Goal: Task Accomplishment & Management: Complete application form

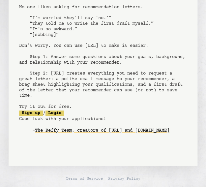
scroll to position [63, 0]
click at [32, 110] on link "Sign up" at bounding box center [31, 112] width 24 height 5
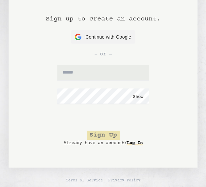
scroll to position [45, 0]
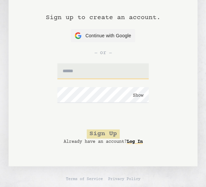
click at [88, 70] on input "text" at bounding box center [102, 71] width 91 height 16
type input "**********"
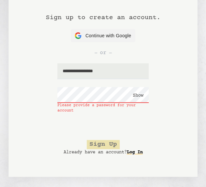
click at [135, 93] on button "Show" at bounding box center [138, 95] width 11 height 7
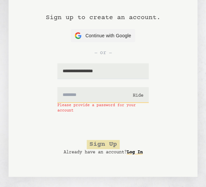
click at [88, 96] on input "text" at bounding box center [102, 95] width 91 height 16
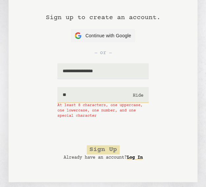
type input "*"
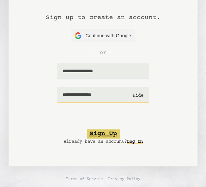
type input "**********"
click at [111, 136] on button "Sign Up" at bounding box center [103, 133] width 33 height 9
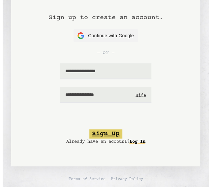
scroll to position [0, 0]
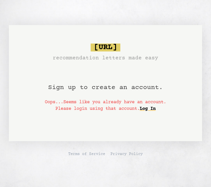
click at [36, 18] on body "bragsheet.ai recommendation letters made easy Sign up to create an account. Oop…" at bounding box center [105, 93] width 211 height 187
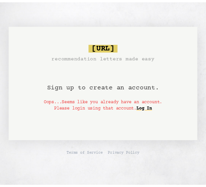
scroll to position [63, 0]
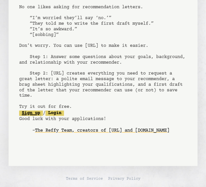
click at [28, 110] on link "Sign up" at bounding box center [31, 112] width 24 height 5
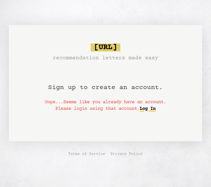
click at [150, 110] on link "Log In" at bounding box center [148, 109] width 16 height 11
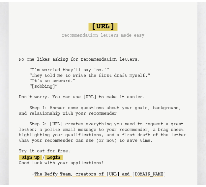
scroll to position [63, 0]
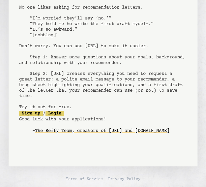
scroll to position [52, 0]
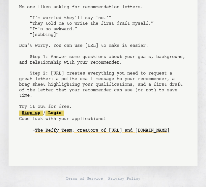
click at [33, 113] on link "Sign up" at bounding box center [31, 112] width 24 height 5
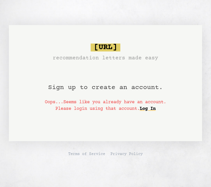
click at [119, 85] on h1 "Sign up to create an account." at bounding box center [105, 80] width 115 height 37
click at [137, 86] on h1 "Sign up to create an account." at bounding box center [105, 80] width 115 height 37
click at [148, 87] on h1 "Sign up to create an account." at bounding box center [105, 80] width 115 height 37
click at [151, 112] on link "Log In" at bounding box center [148, 109] width 16 height 11
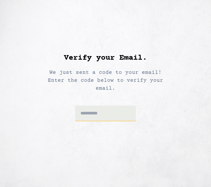
click at [98, 109] on input at bounding box center [105, 114] width 61 height 16
type input "*"
type input "******"
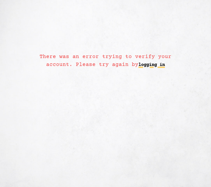
click at [146, 64] on link "logging in" at bounding box center [152, 65] width 26 height 11
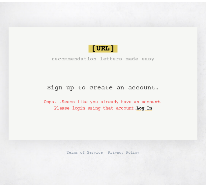
scroll to position [52, 0]
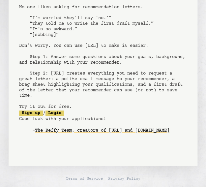
scroll to position [63, 0]
click at [62, 110] on link "Login" at bounding box center [55, 112] width 18 height 5
